Goal: Find specific page/section: Find specific page/section

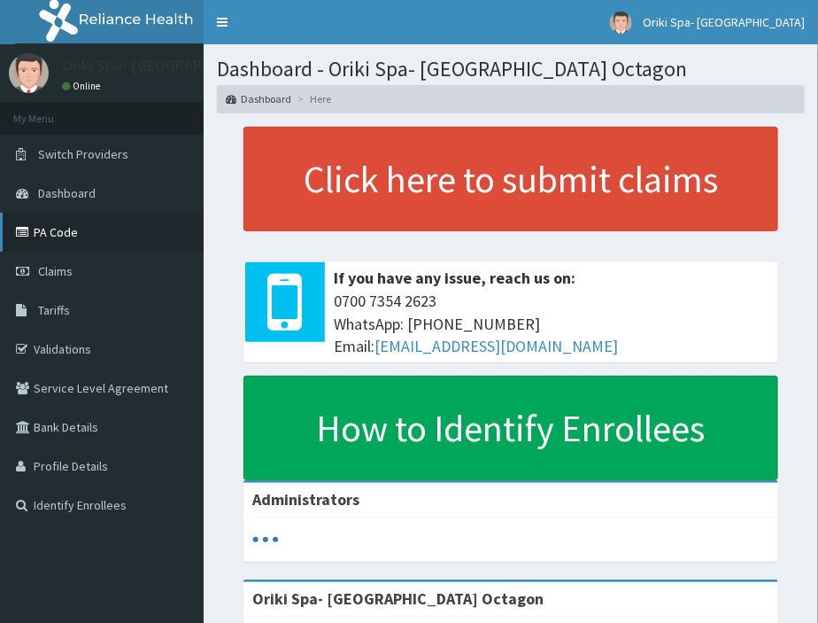
click at [74, 224] on link "PA Code" at bounding box center [102, 232] width 204 height 39
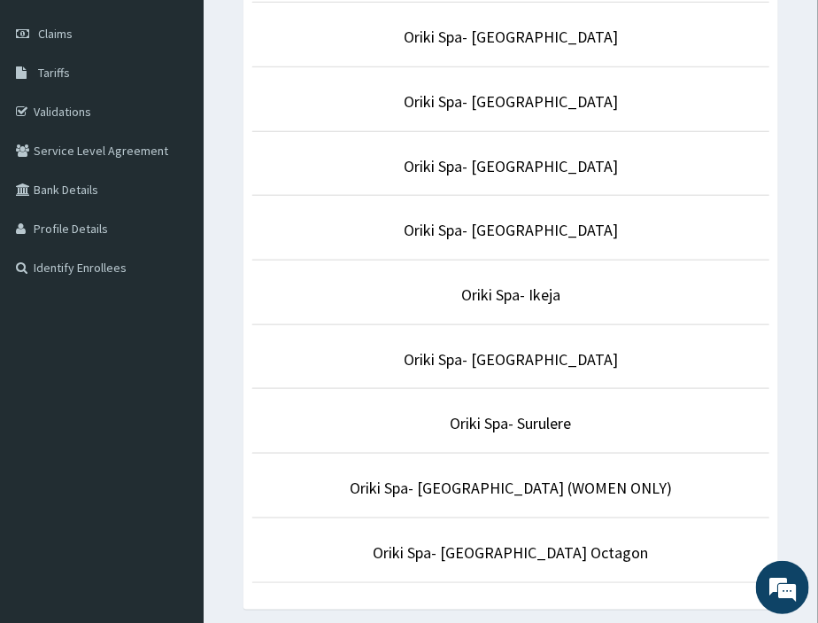
scroll to position [239, 0]
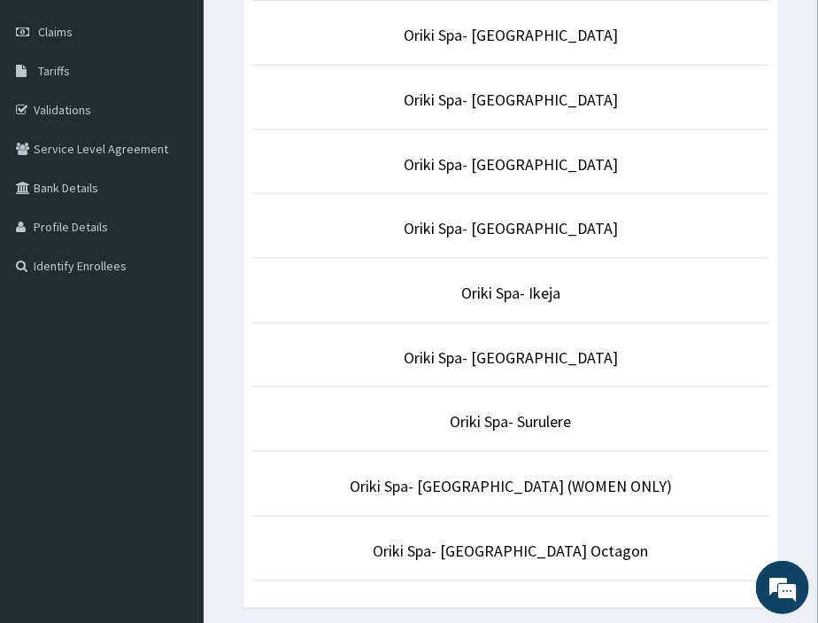
click at [492, 375] on li "Oriki Spa- [GEOGRAPHIC_DATA]" at bounding box center [510, 355] width 517 height 66
click at [505, 353] on link "Oriki Spa- [GEOGRAPHIC_DATA]" at bounding box center [511, 357] width 214 height 20
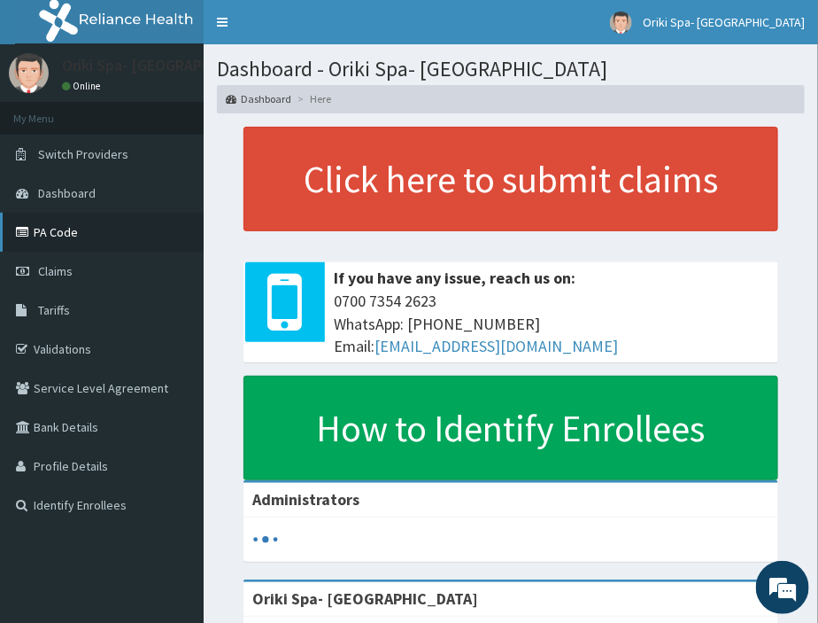
click at [72, 226] on link "PA Code" at bounding box center [102, 232] width 204 height 39
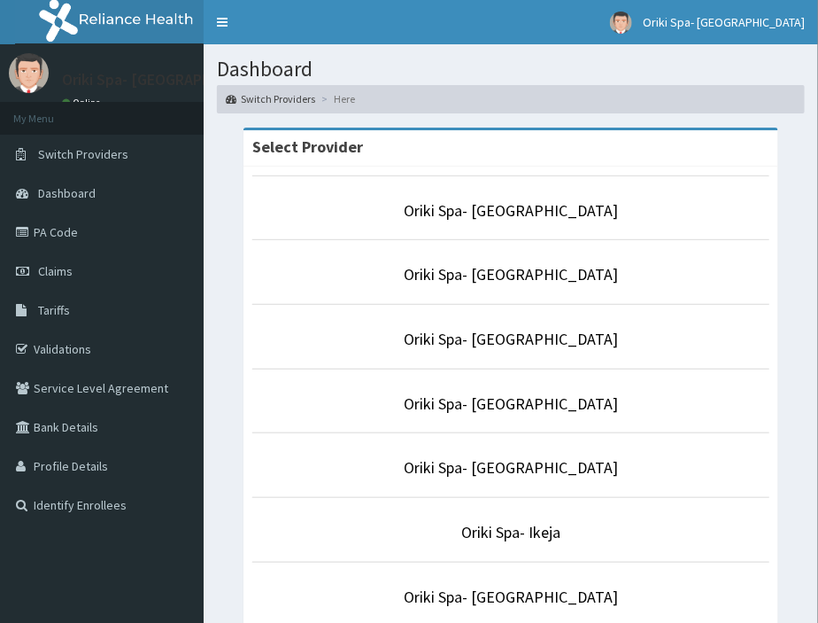
scroll to position [320, 0]
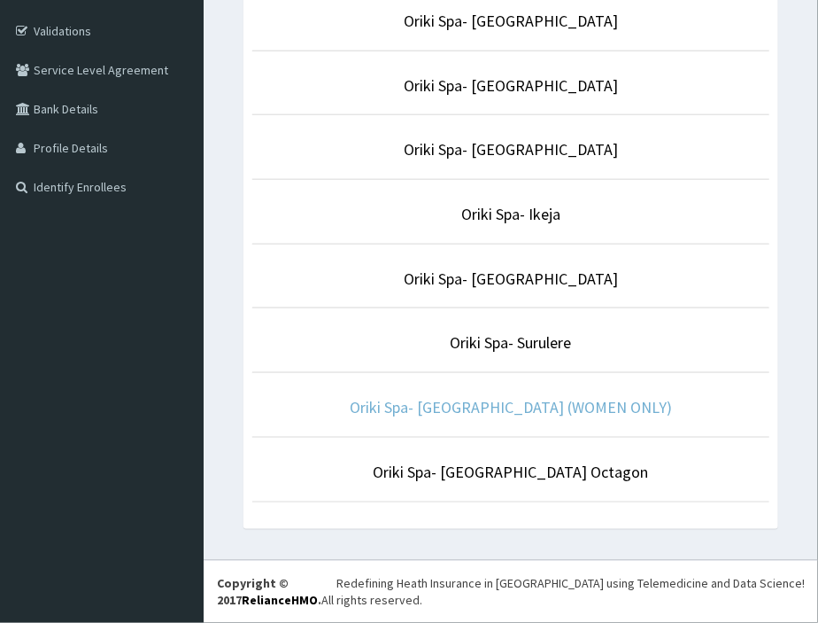
click at [515, 404] on link "Oriki Spa- Althaven (WOMEN ONLY)" at bounding box center [511, 407] width 322 height 20
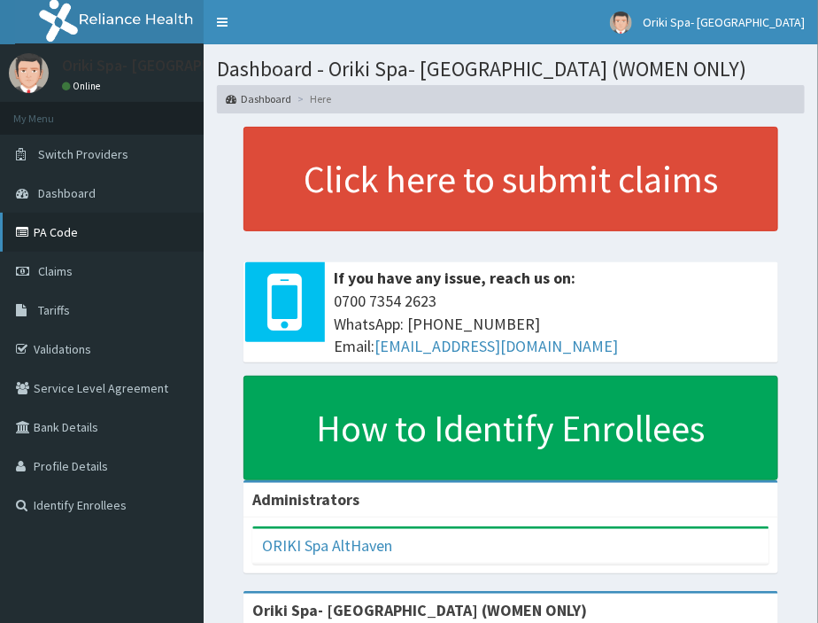
click at [66, 223] on link "PA Code" at bounding box center [102, 232] width 204 height 39
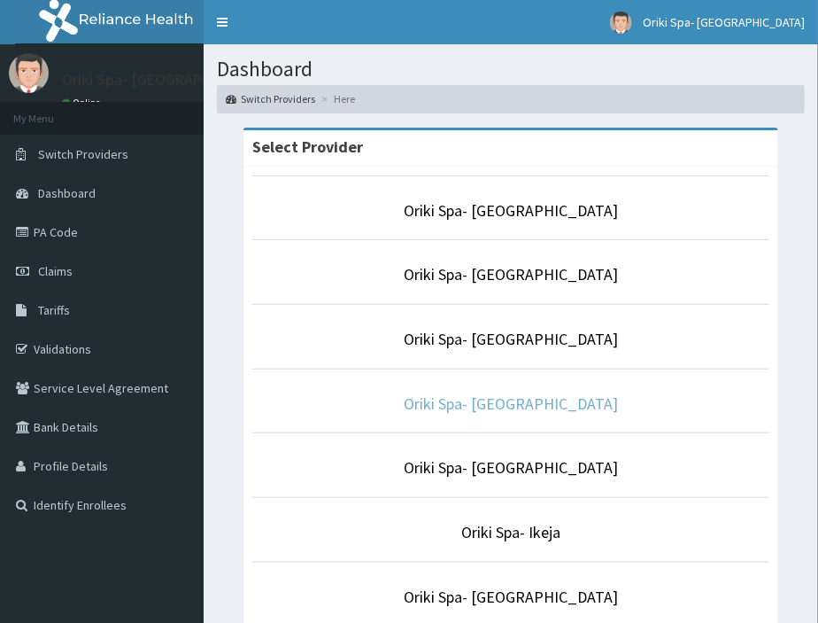
click at [506, 399] on link "Oriki Spa- [GEOGRAPHIC_DATA]" at bounding box center [511, 403] width 214 height 20
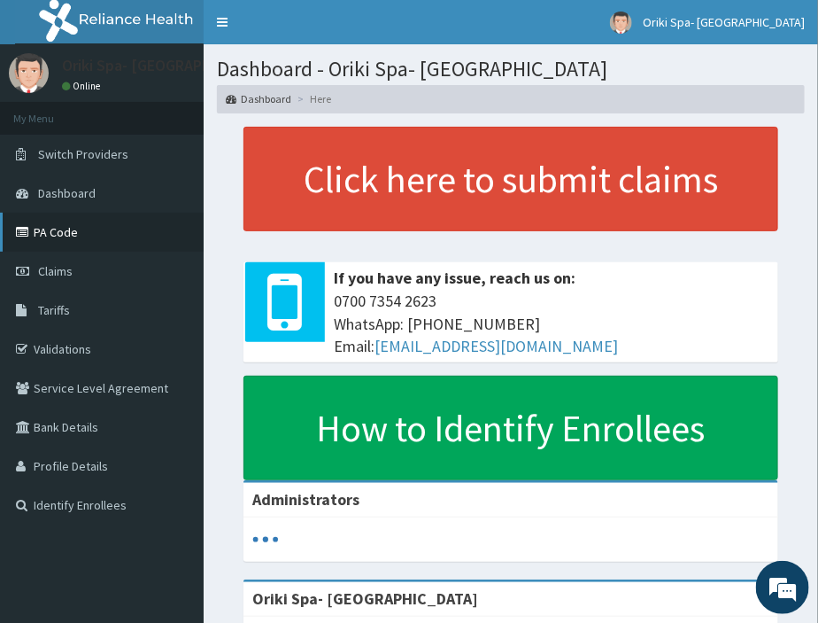
click at [41, 229] on link "PA Code" at bounding box center [102, 232] width 204 height 39
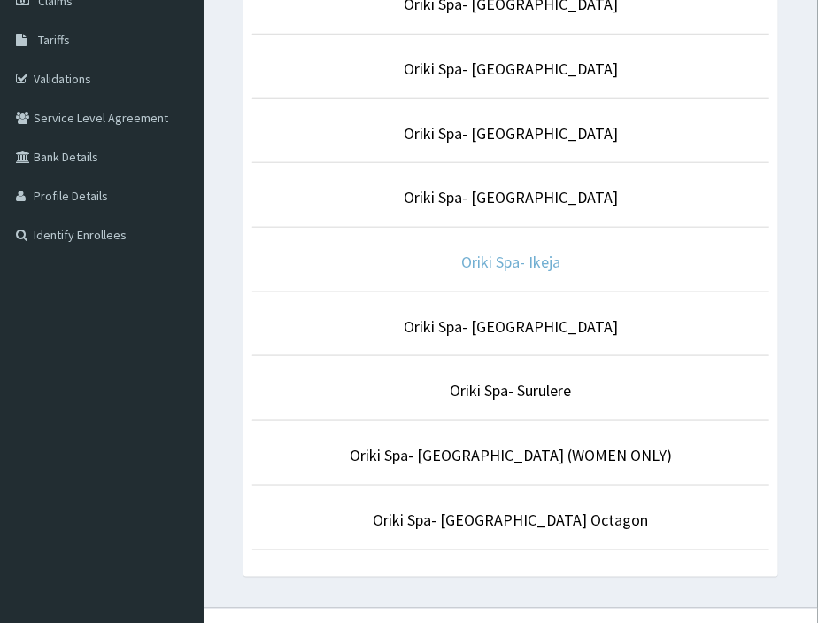
click at [471, 267] on link "Oriki Spa- Ikeja" at bounding box center [510, 262] width 99 height 20
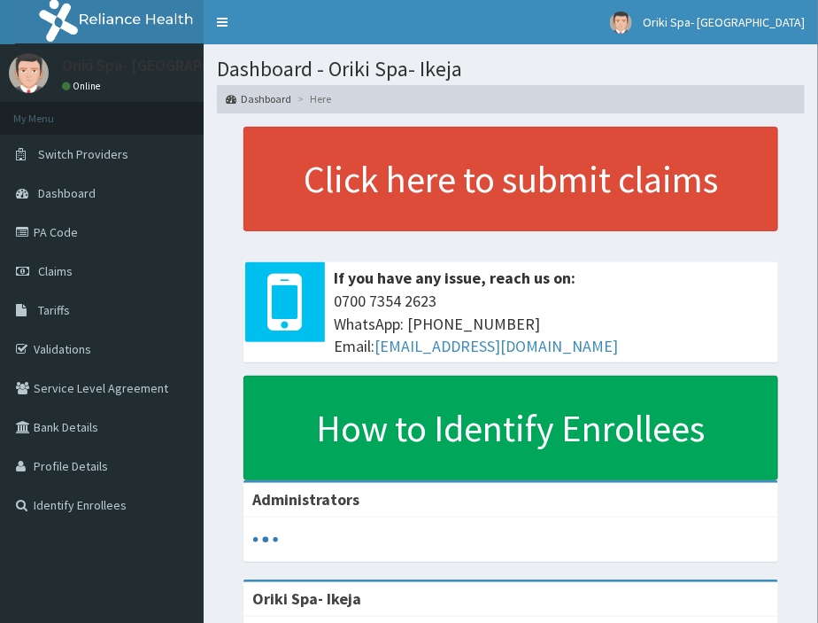
click at [57, 233] on link "PA Code" at bounding box center [102, 232] width 204 height 39
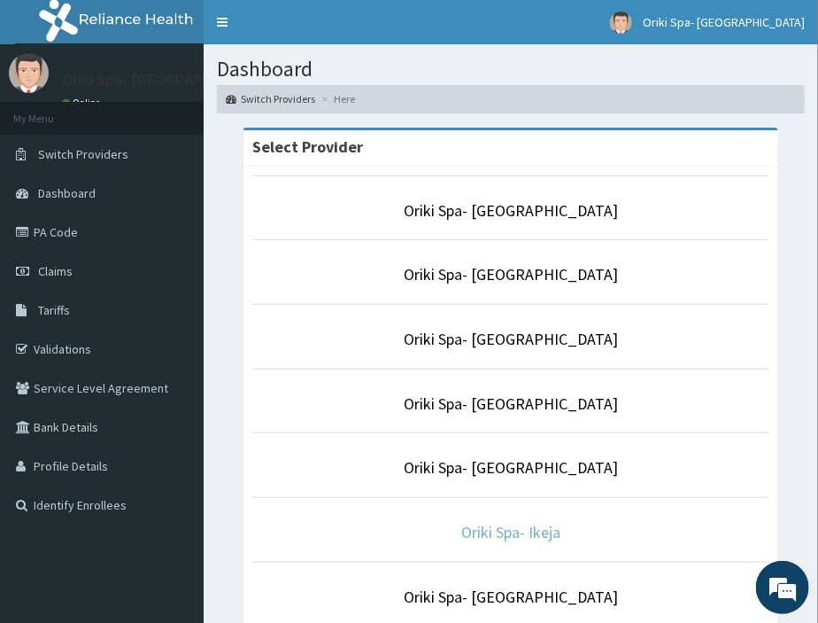
click at [503, 537] on link "Oriki Spa- Ikeja" at bounding box center [510, 532] width 99 height 20
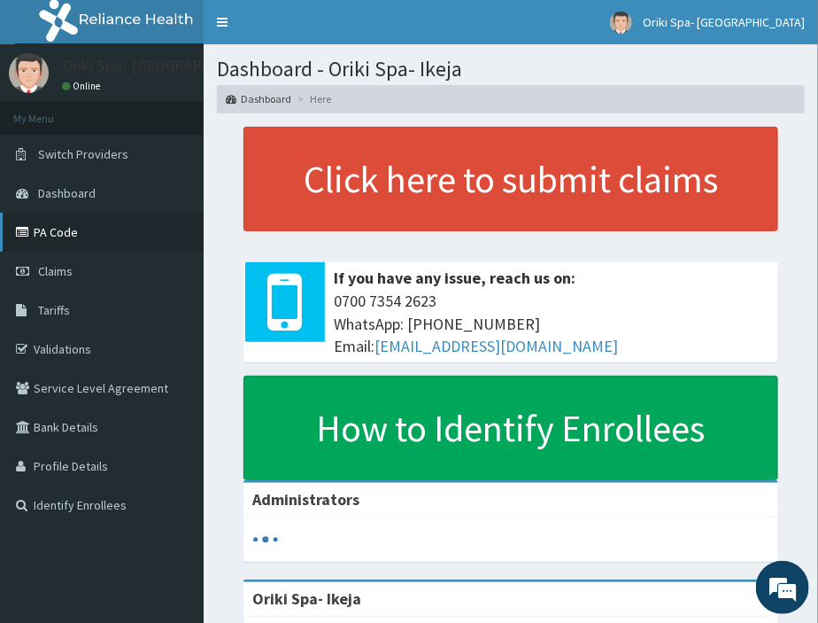
click at [53, 229] on link "PA Code" at bounding box center [102, 232] width 204 height 39
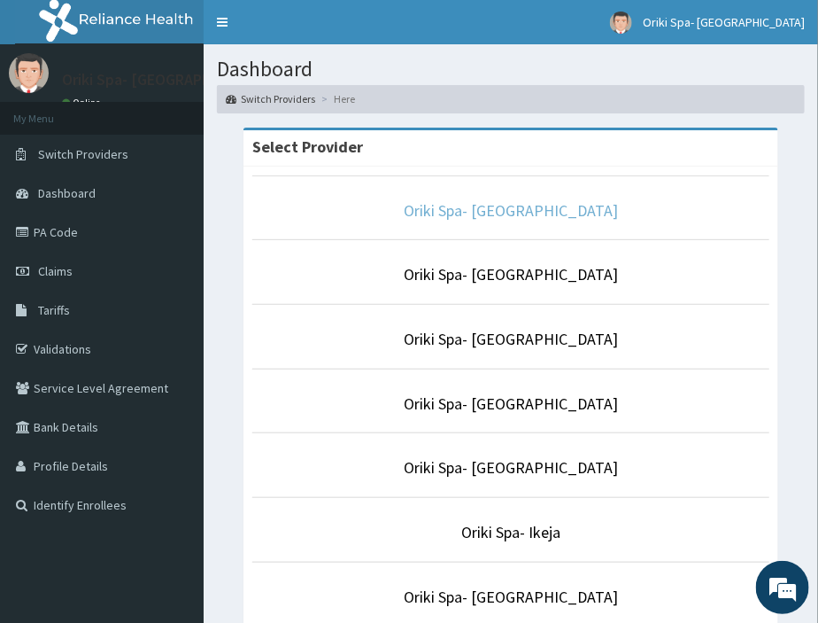
click at [509, 205] on link "Oriki Spa- [GEOGRAPHIC_DATA]" at bounding box center [511, 210] width 214 height 20
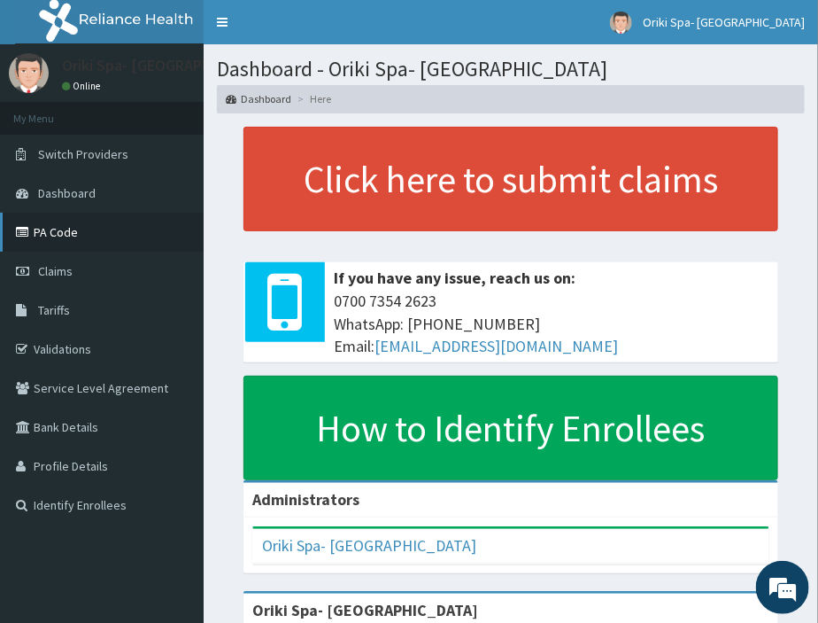
click at [36, 237] on link "PA Code" at bounding box center [102, 232] width 204 height 39
